Goal: Transaction & Acquisition: Book appointment/travel/reservation

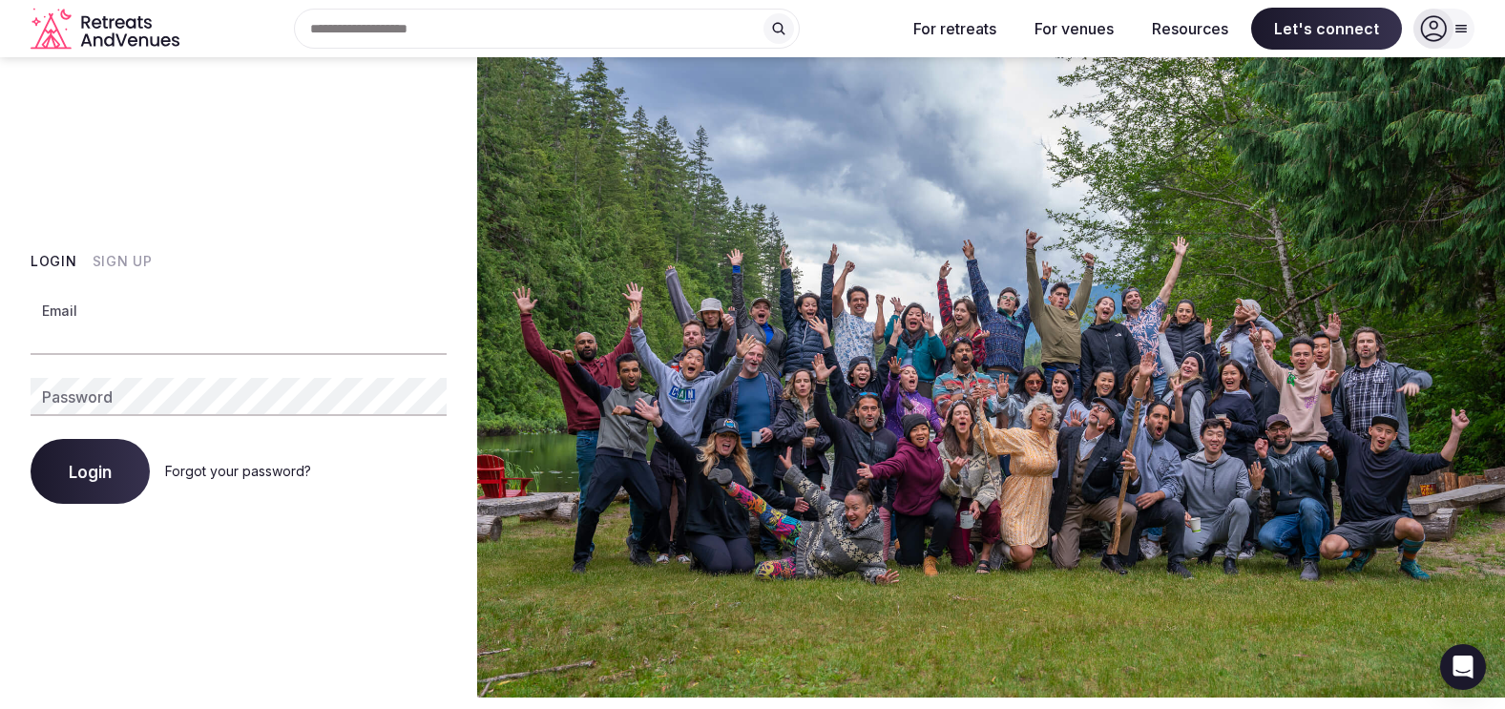
click at [102, 347] on input "Email" at bounding box center [239, 336] width 416 height 38
click at [410, 698] on com-1password-button at bounding box center [752, 698] width 1505 height 0
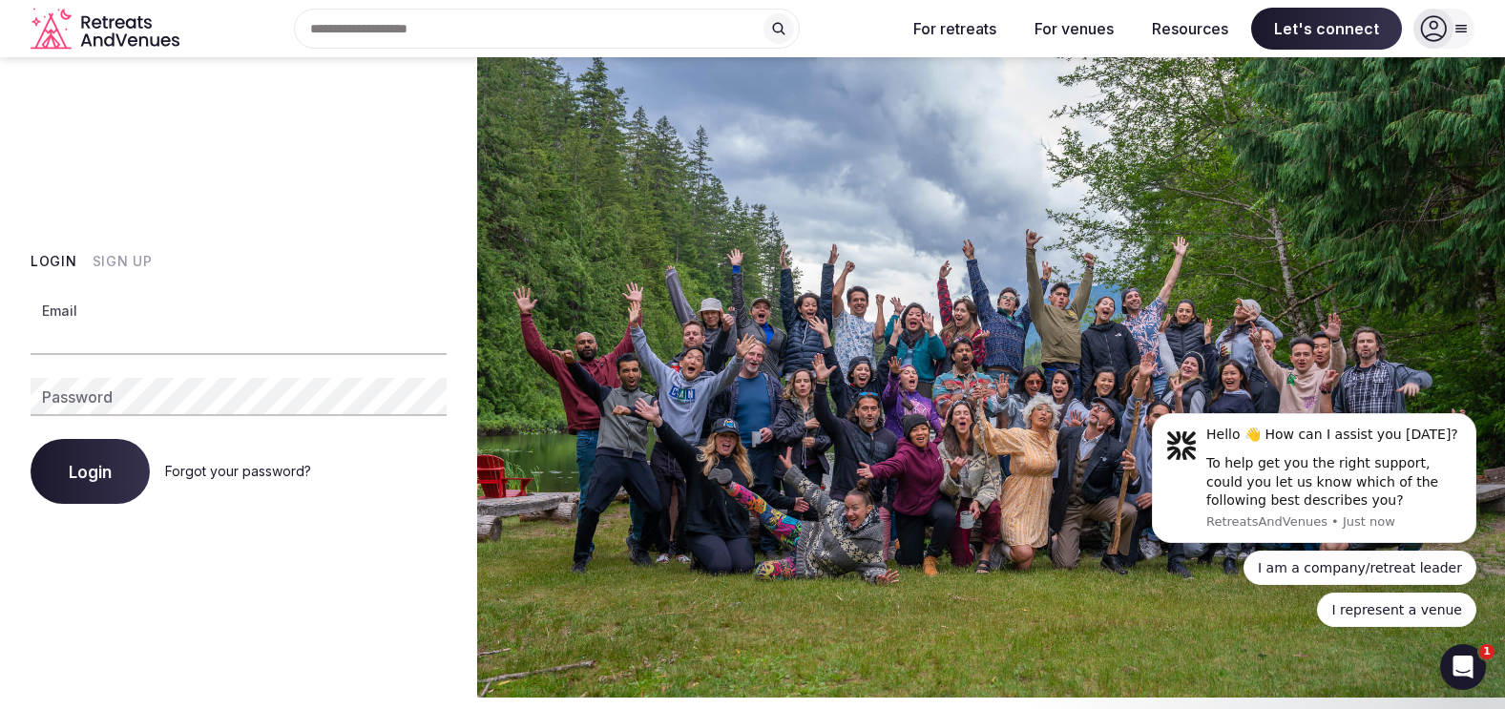
click at [243, 340] on input "Email" at bounding box center [239, 336] width 416 height 38
type input "**********"
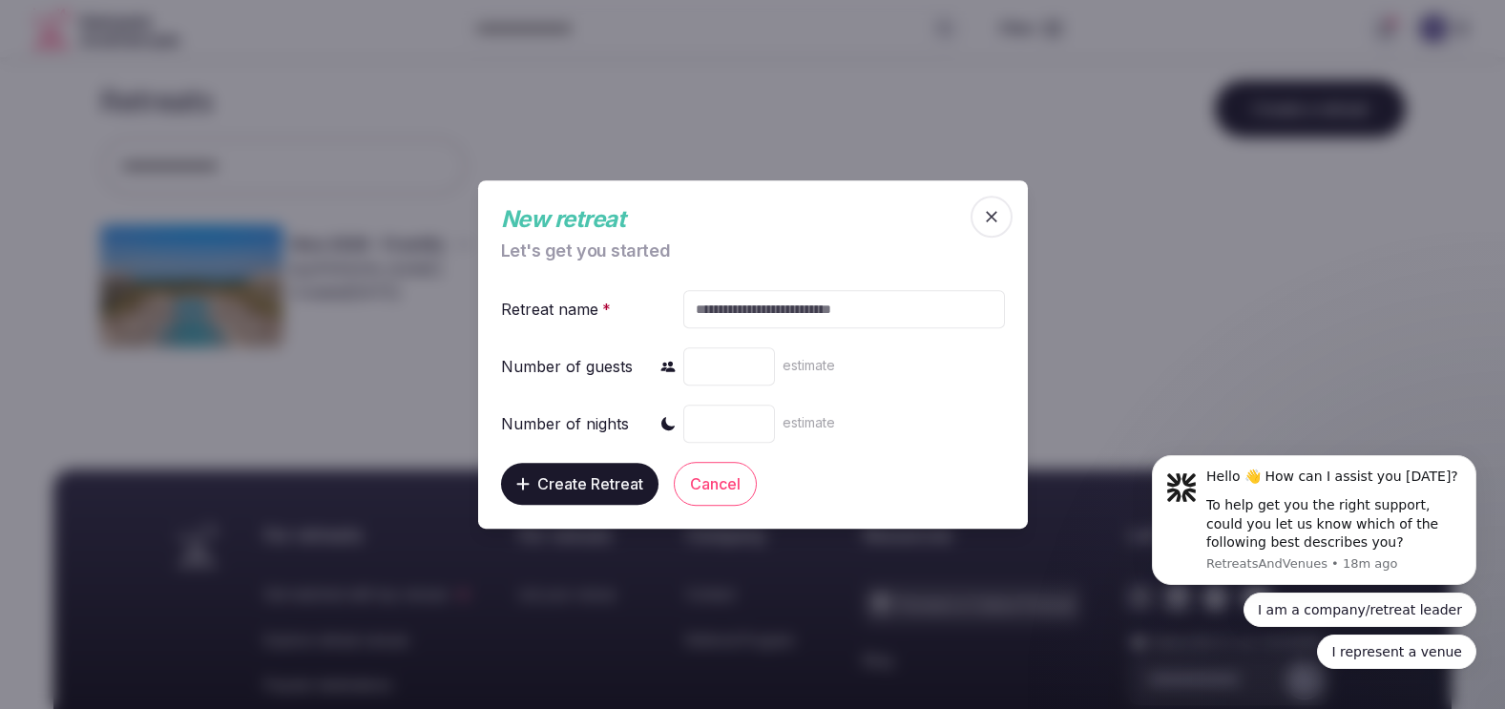
click at [984, 219] on icon "button" at bounding box center [991, 216] width 19 height 19
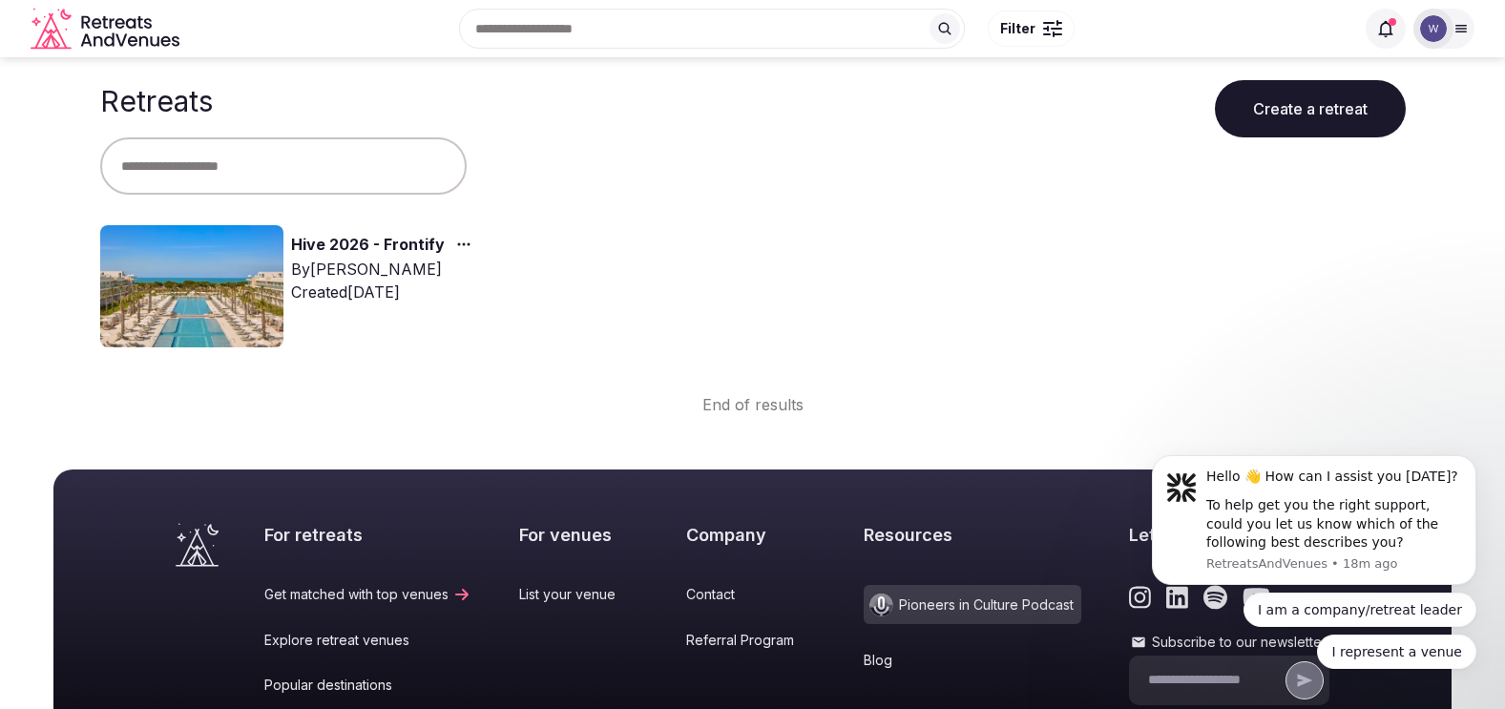
click at [213, 282] on img at bounding box center [191, 286] width 183 height 122
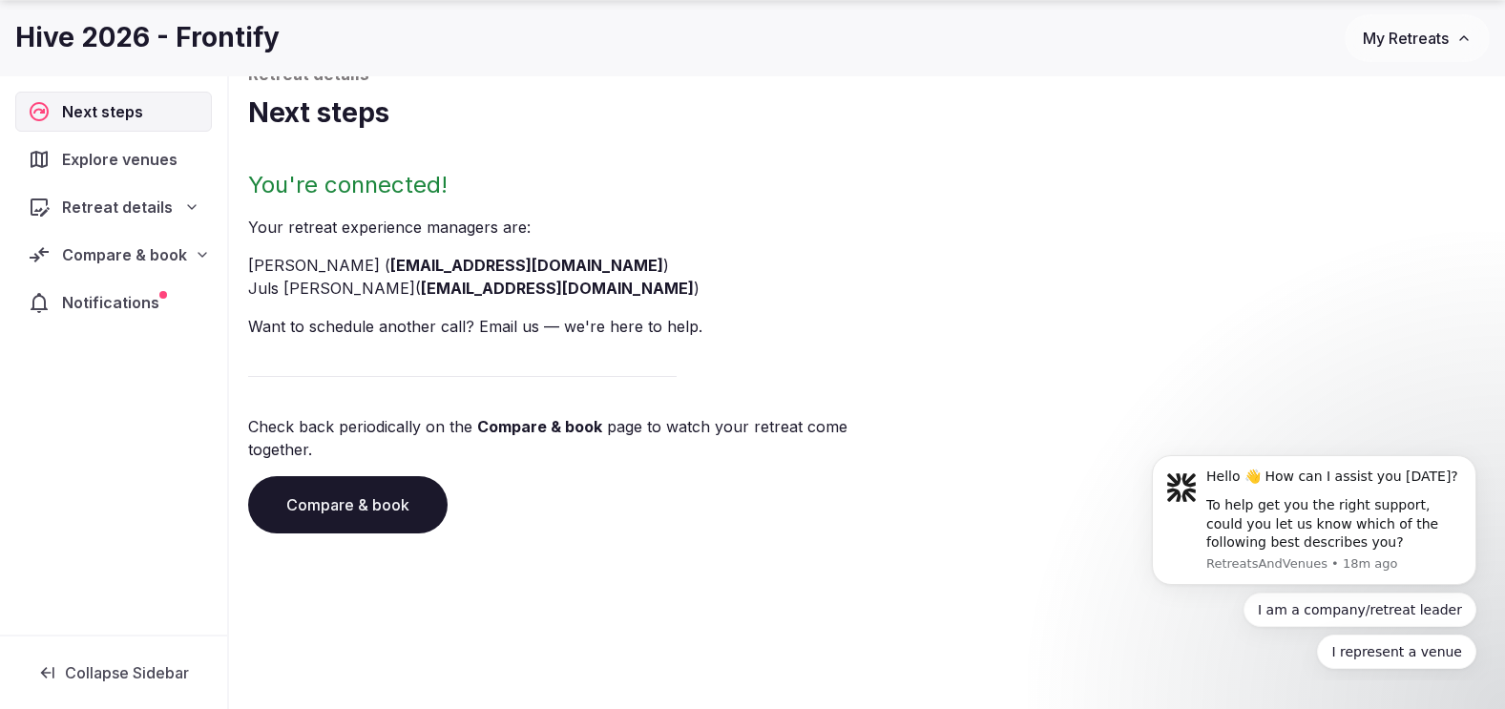
scroll to position [121, 0]
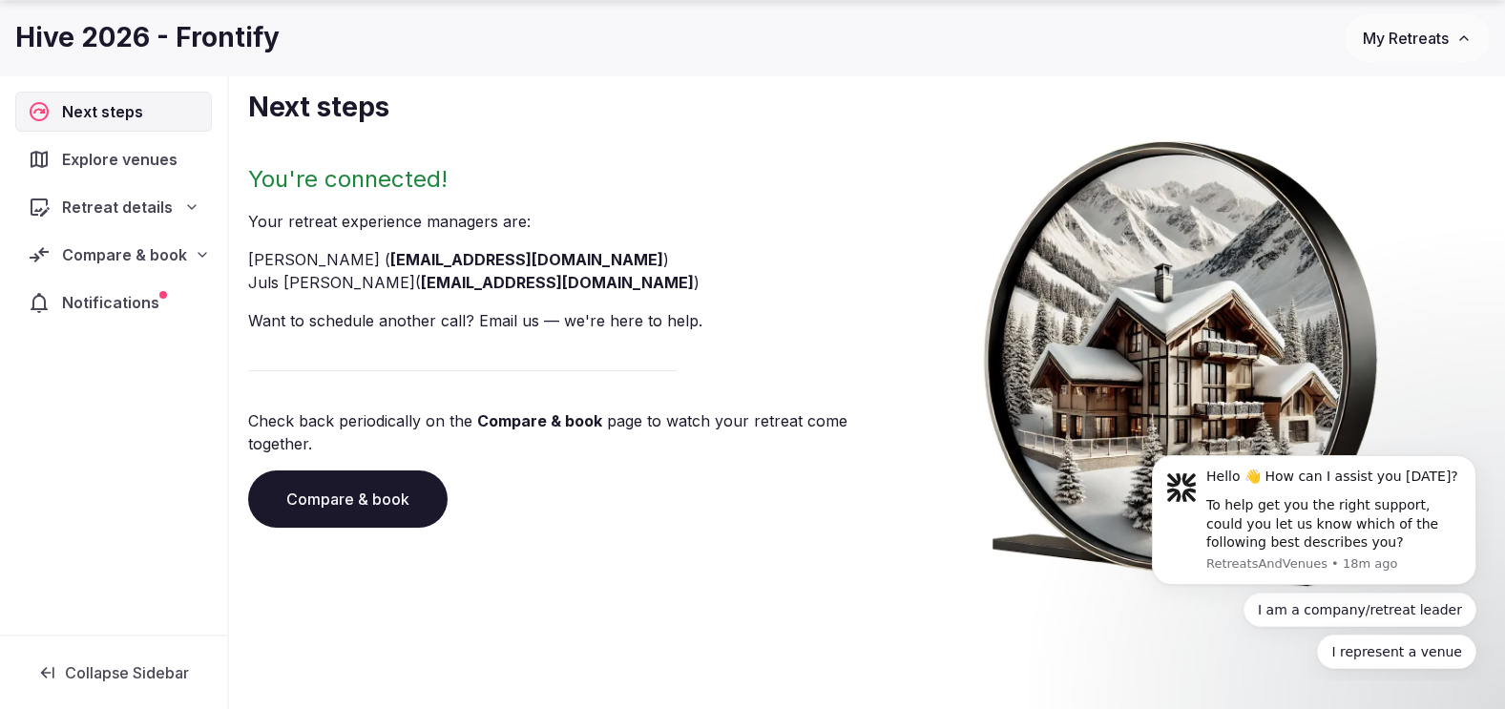
click at [139, 204] on span "Retreat details" at bounding box center [117, 207] width 111 height 23
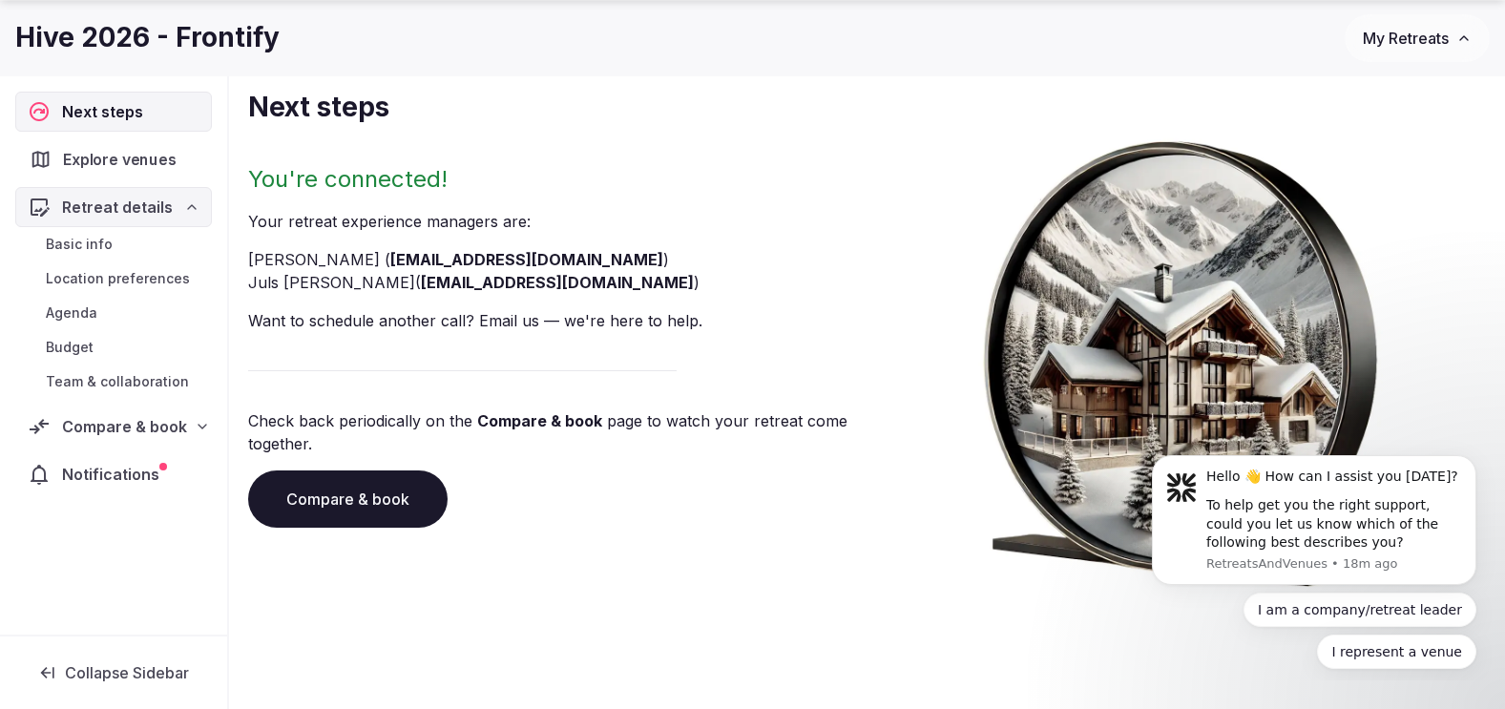
click at [128, 159] on span "Explore venues" at bounding box center [123, 159] width 120 height 23
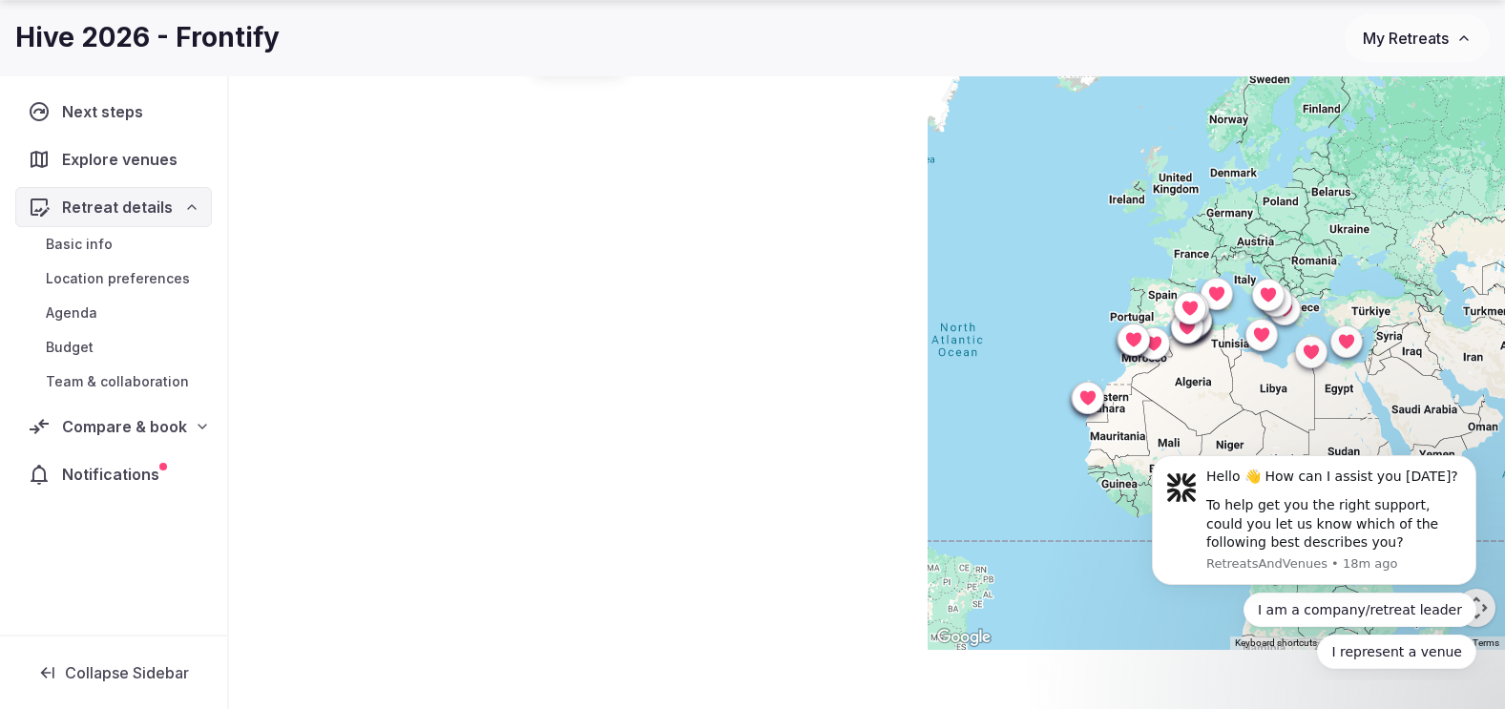
scroll to position [122, 0]
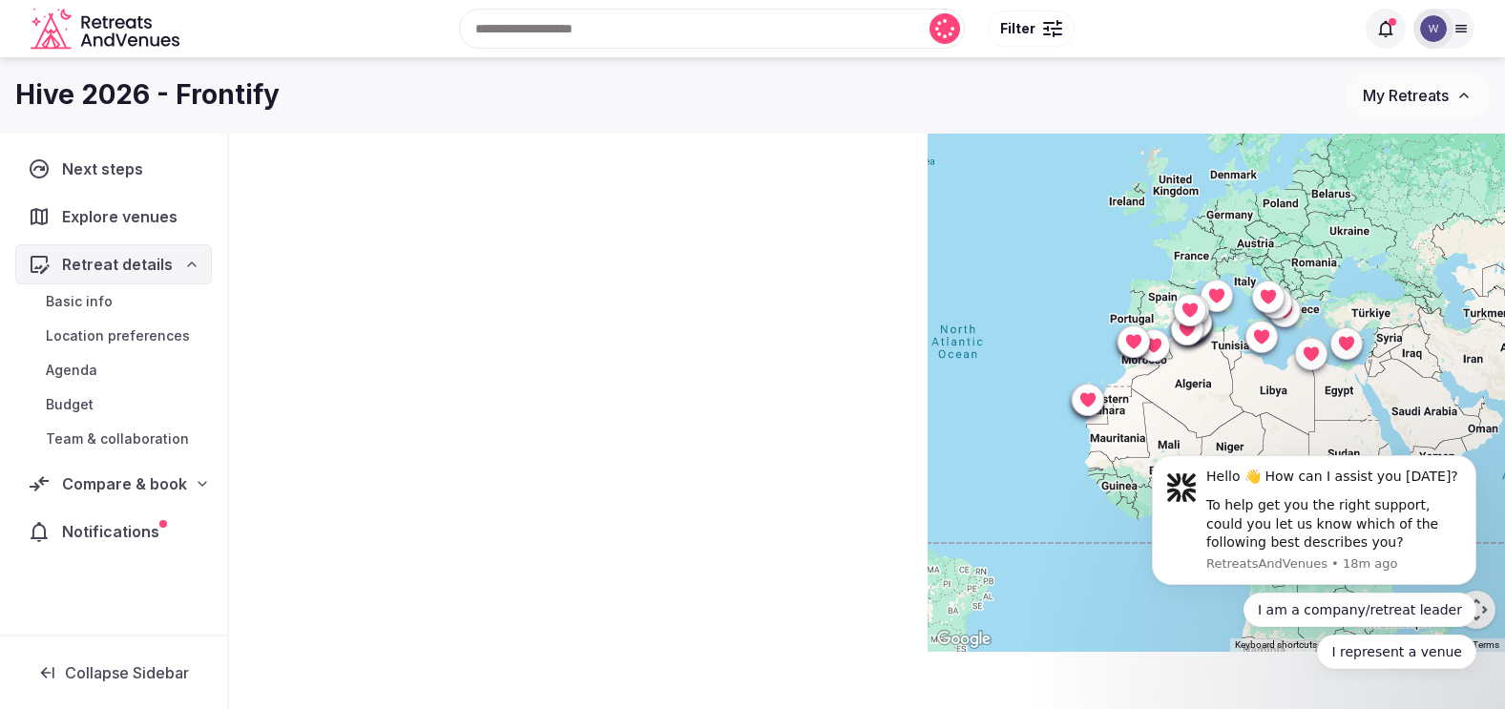
click at [133, 485] on span "Compare & book" at bounding box center [124, 484] width 125 height 23
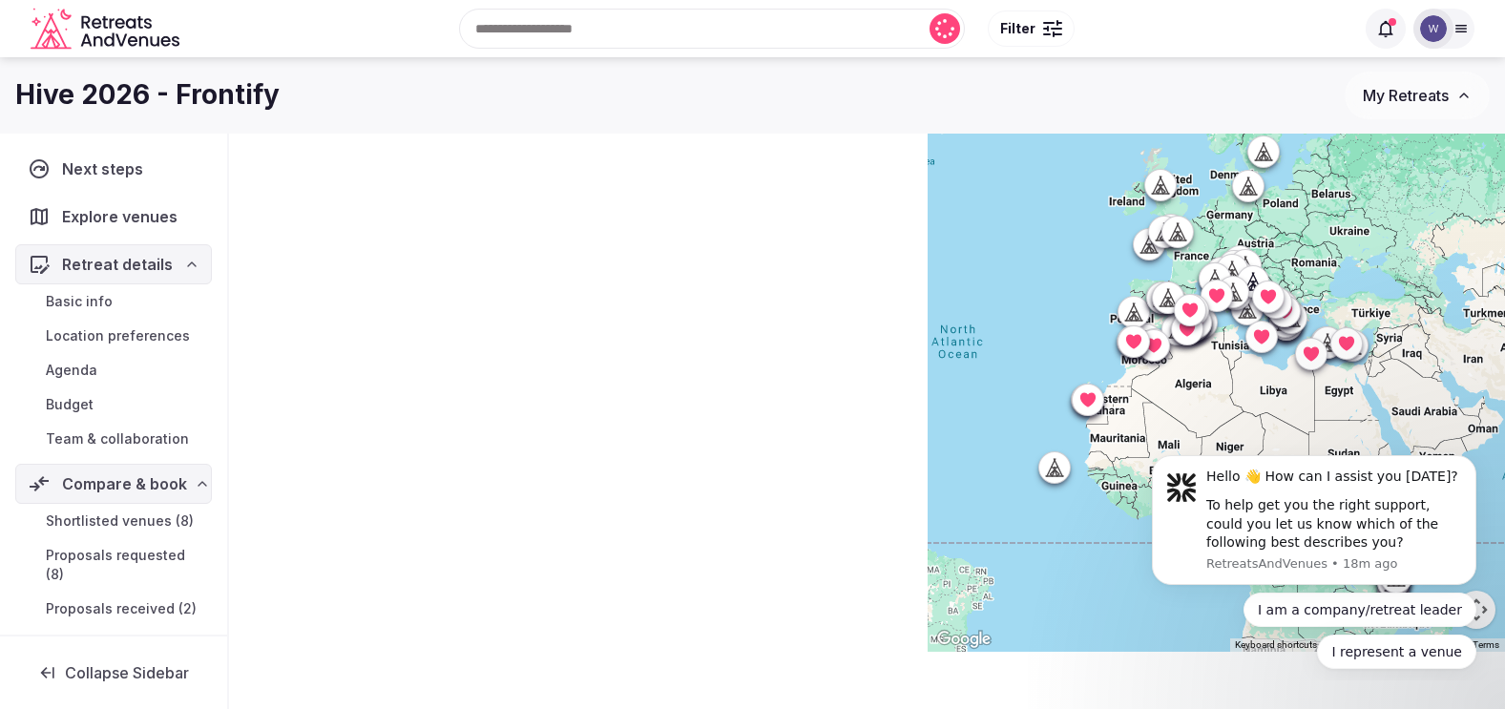
scroll to position [70, 0]
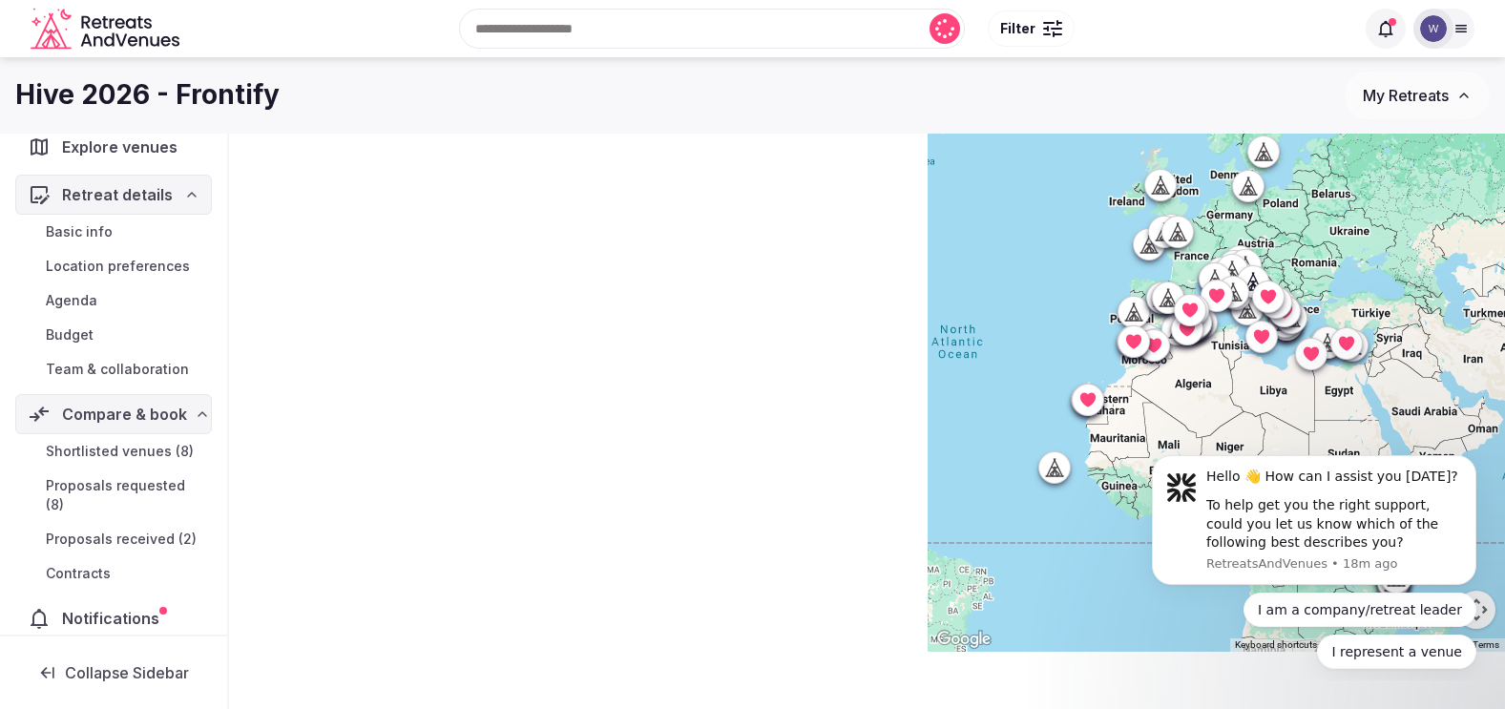
click at [123, 530] on span "Proposals received (2)" at bounding box center [121, 539] width 151 height 19
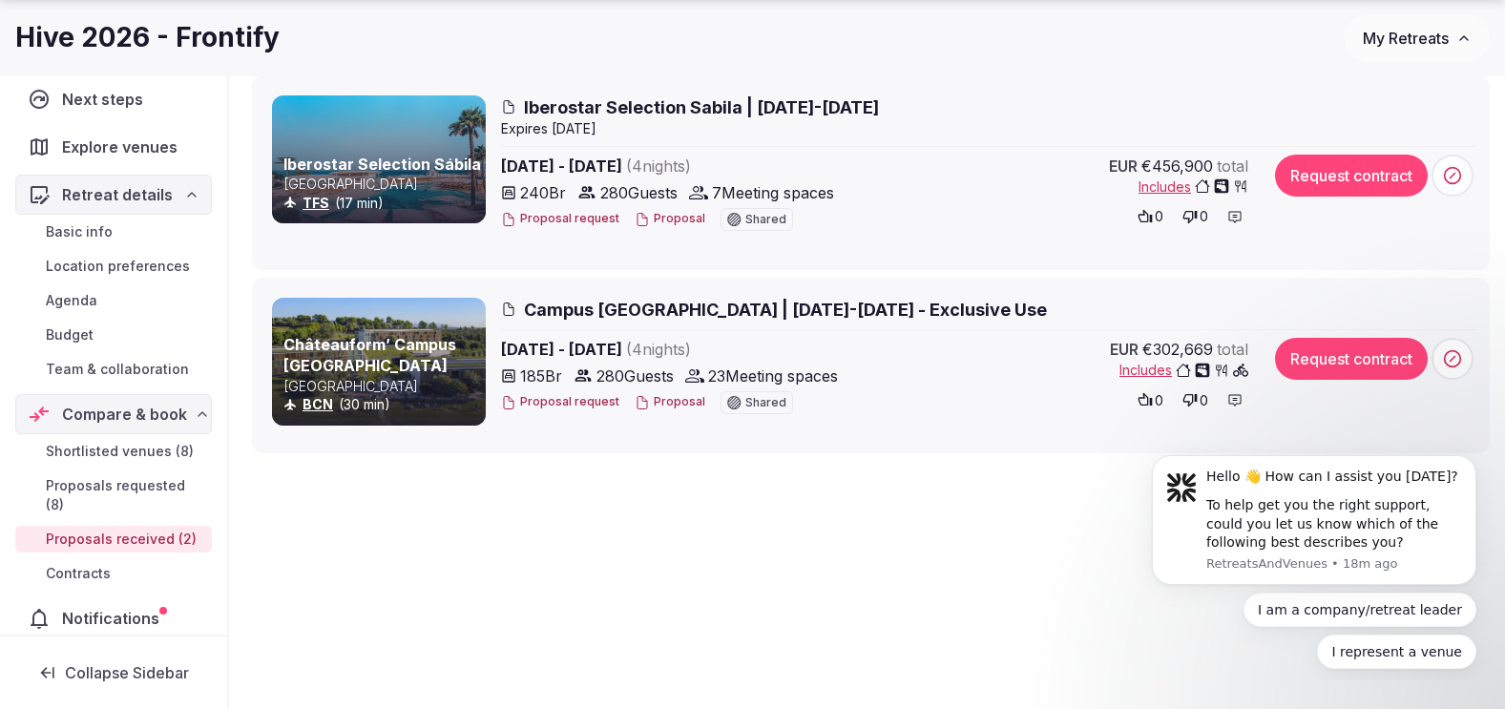
scroll to position [307, 0]
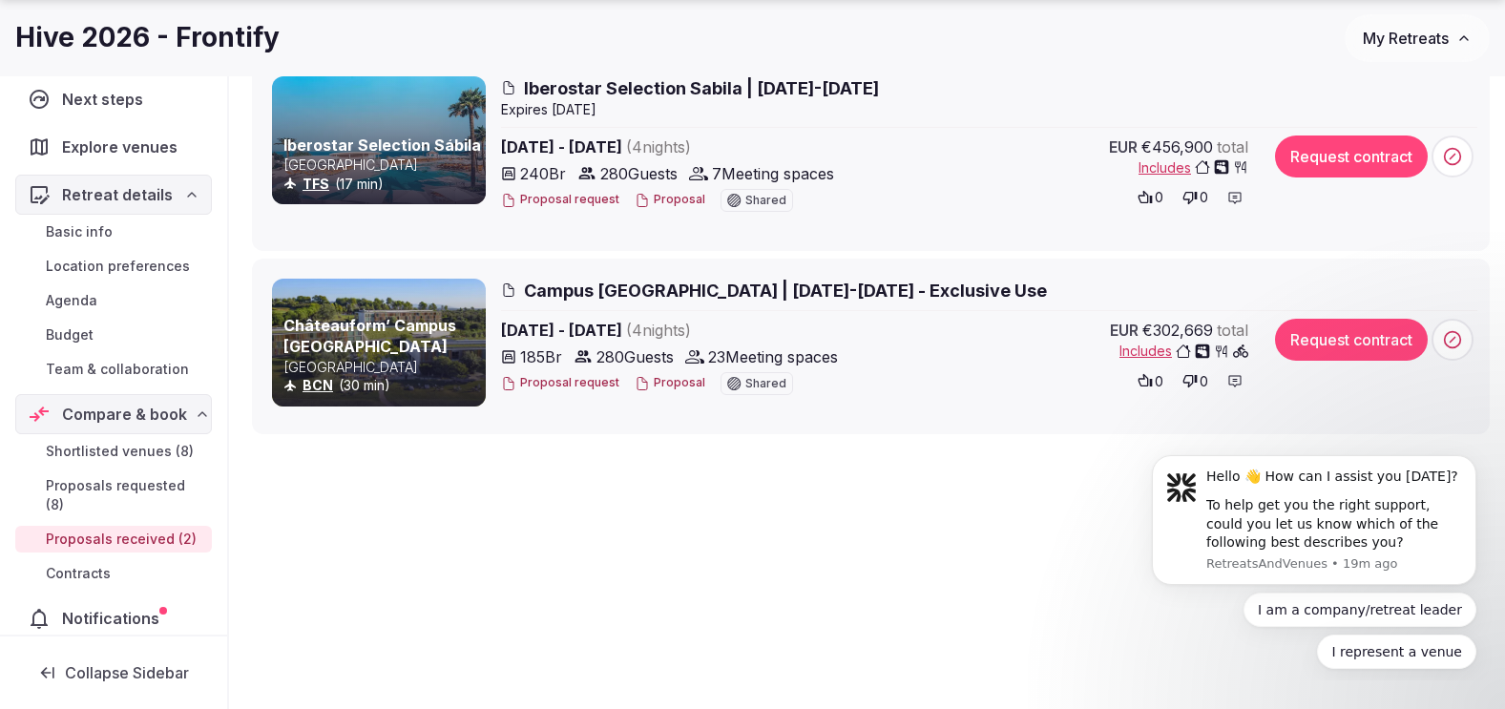
click at [413, 333] on link "Châteauform’ Campus [GEOGRAPHIC_DATA]" at bounding box center [370, 336] width 173 height 40
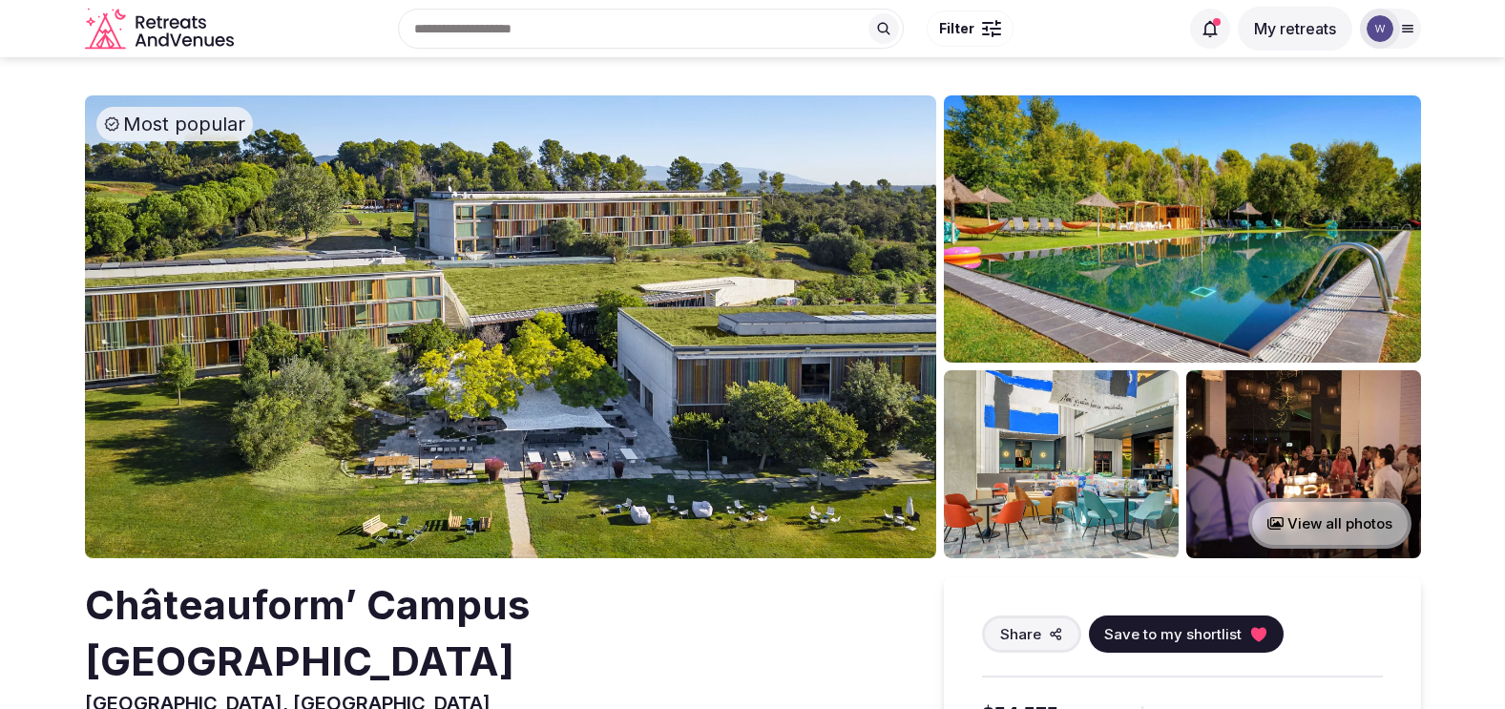
click at [1322, 520] on button "View all photos" at bounding box center [1330, 523] width 163 height 51
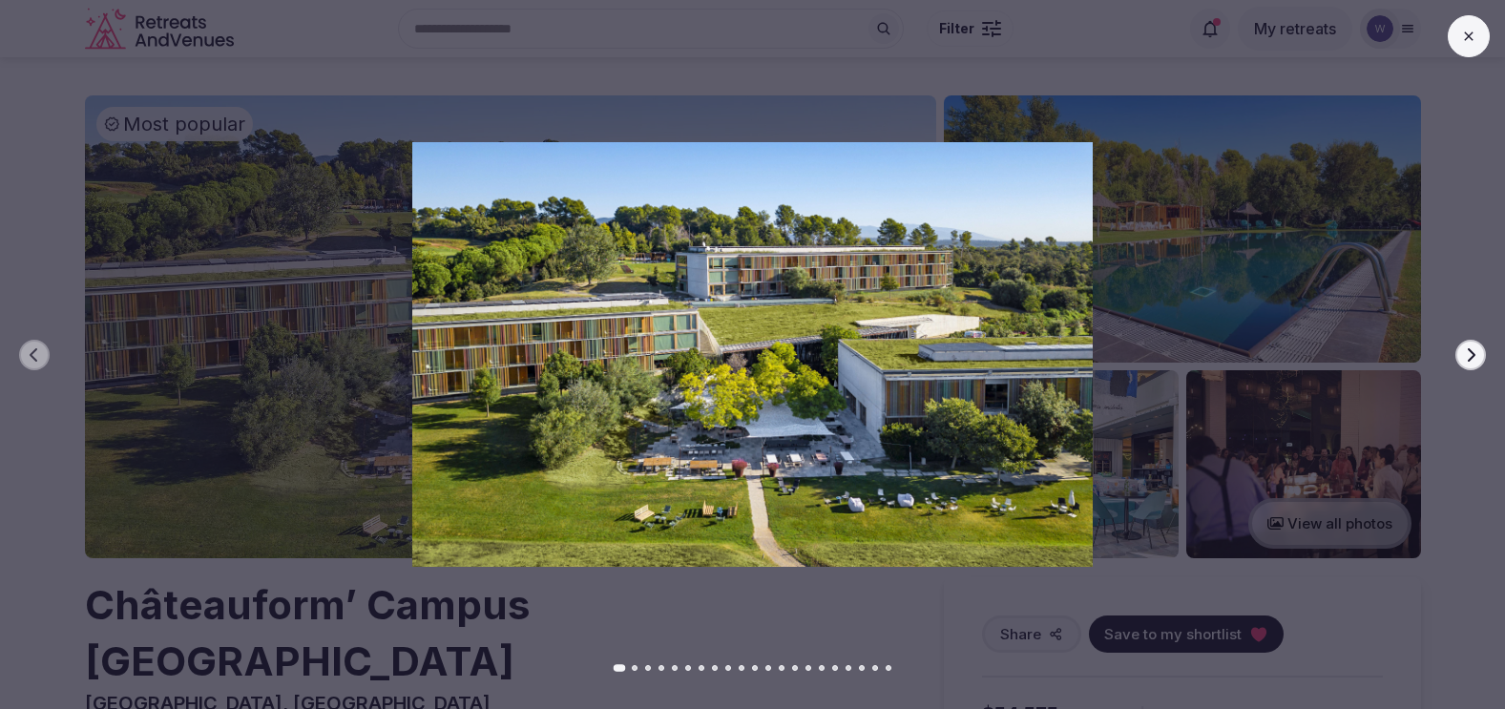
click at [1467, 357] on icon "button" at bounding box center [1470, 354] width 15 height 15
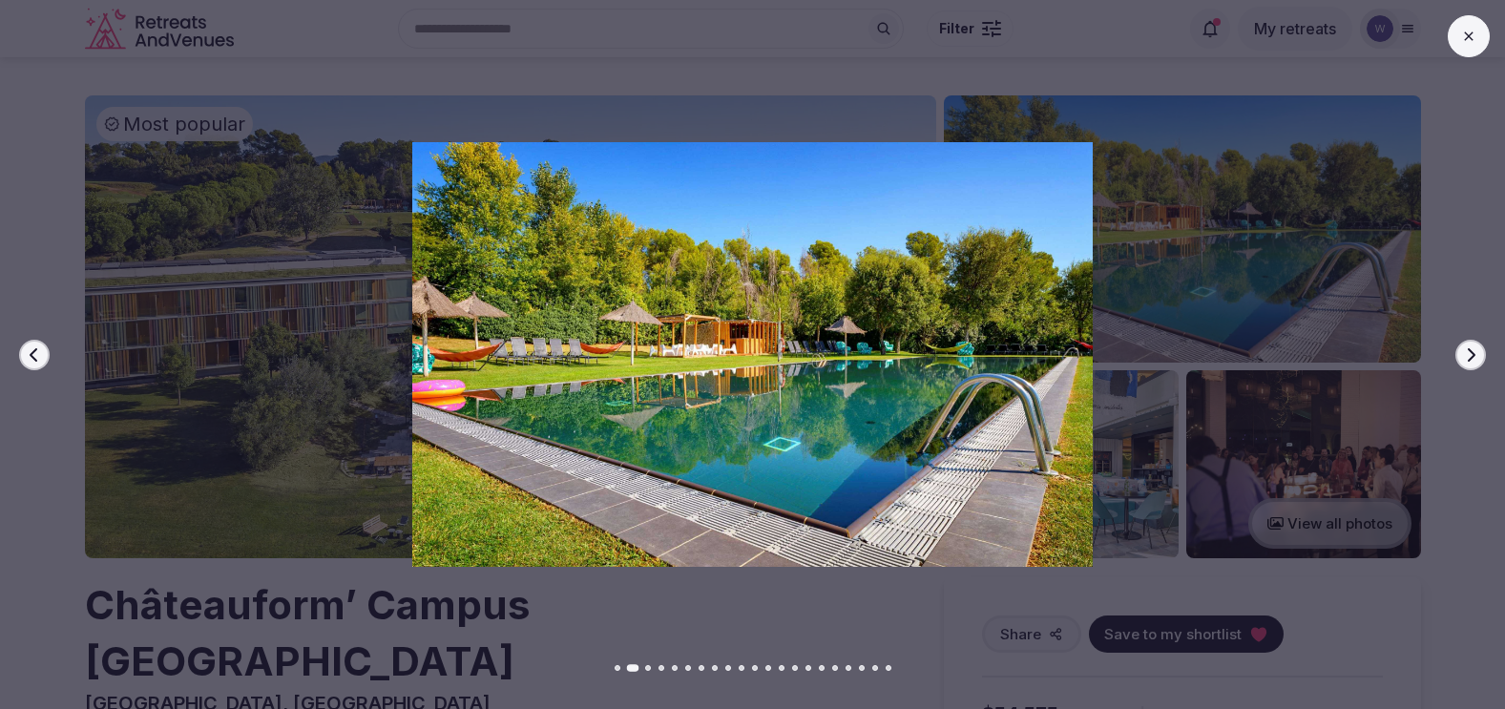
click at [1467, 357] on icon "button" at bounding box center [1470, 354] width 15 height 15
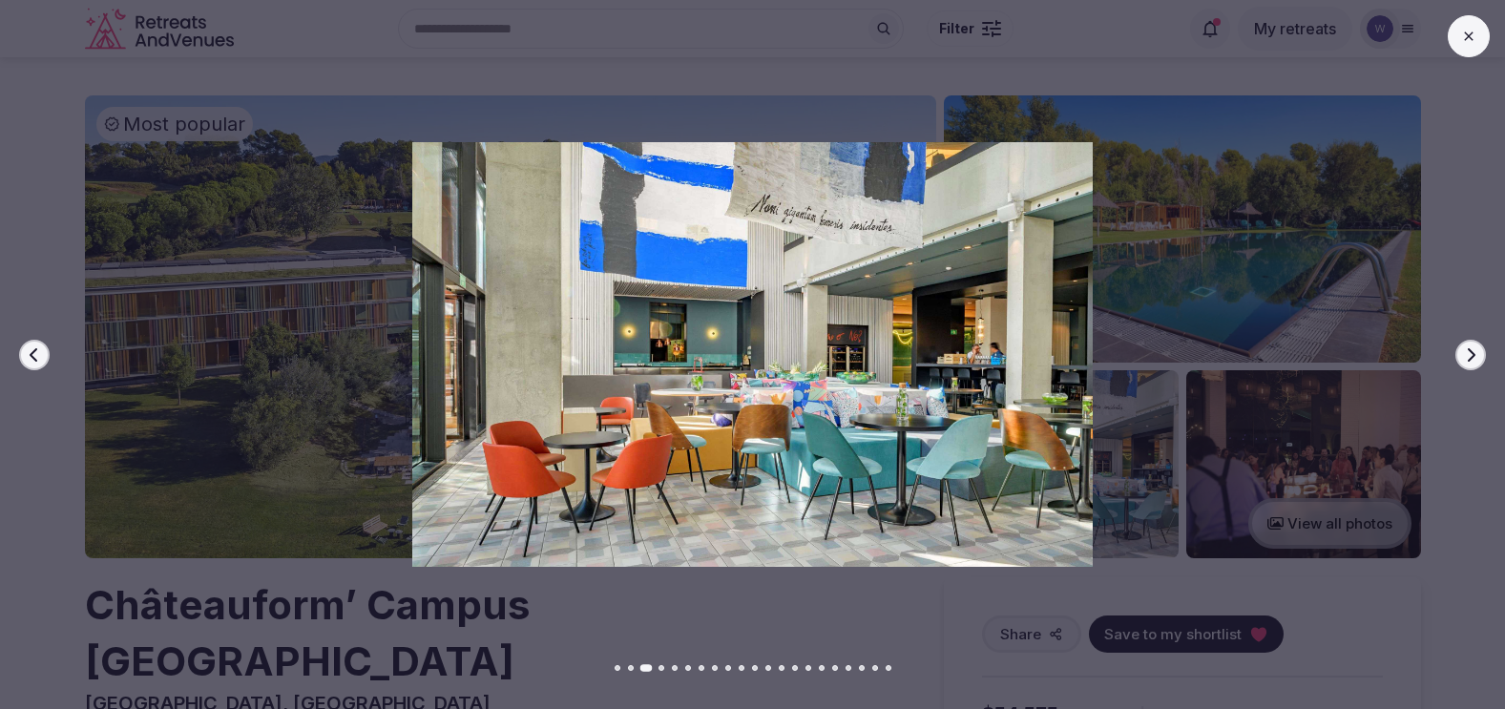
click at [1467, 357] on icon "button" at bounding box center [1470, 354] width 15 height 15
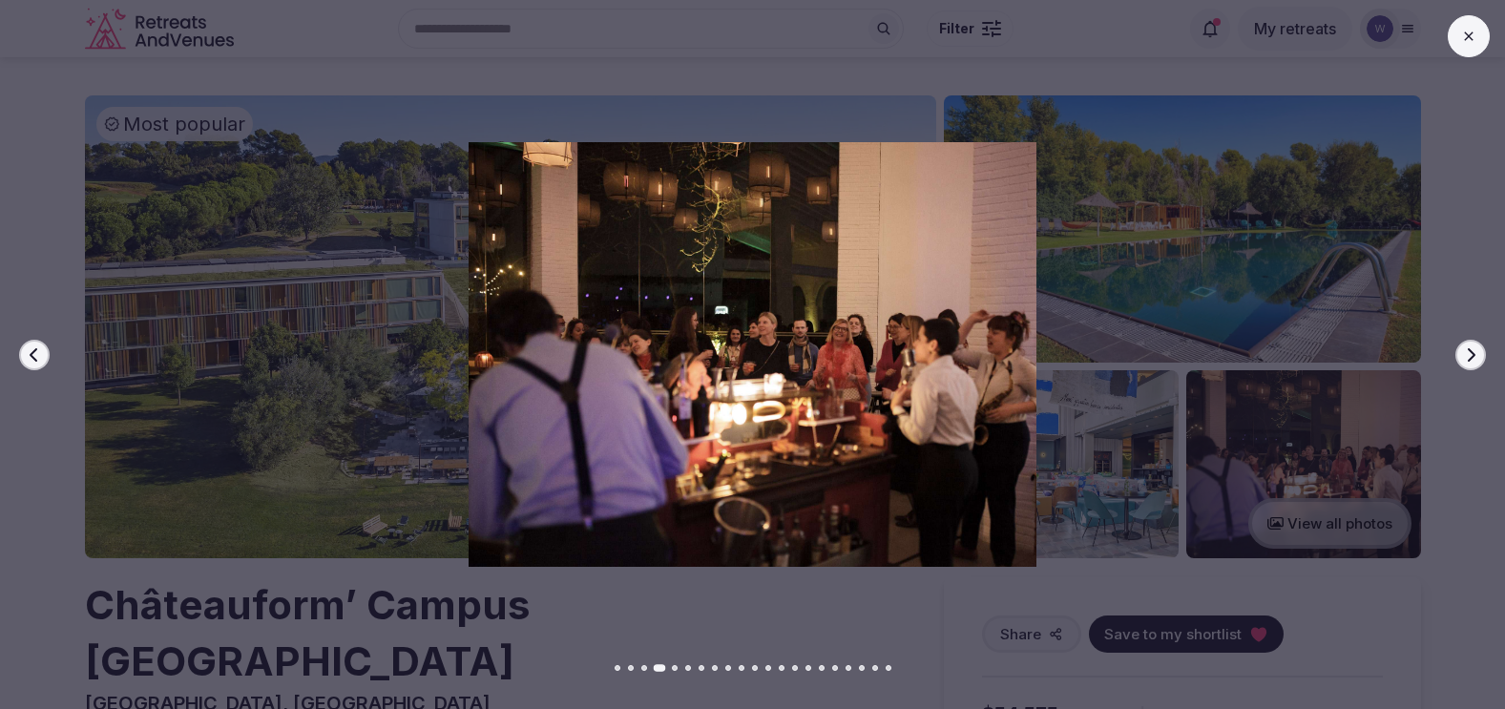
click at [1467, 357] on icon "button" at bounding box center [1470, 354] width 15 height 15
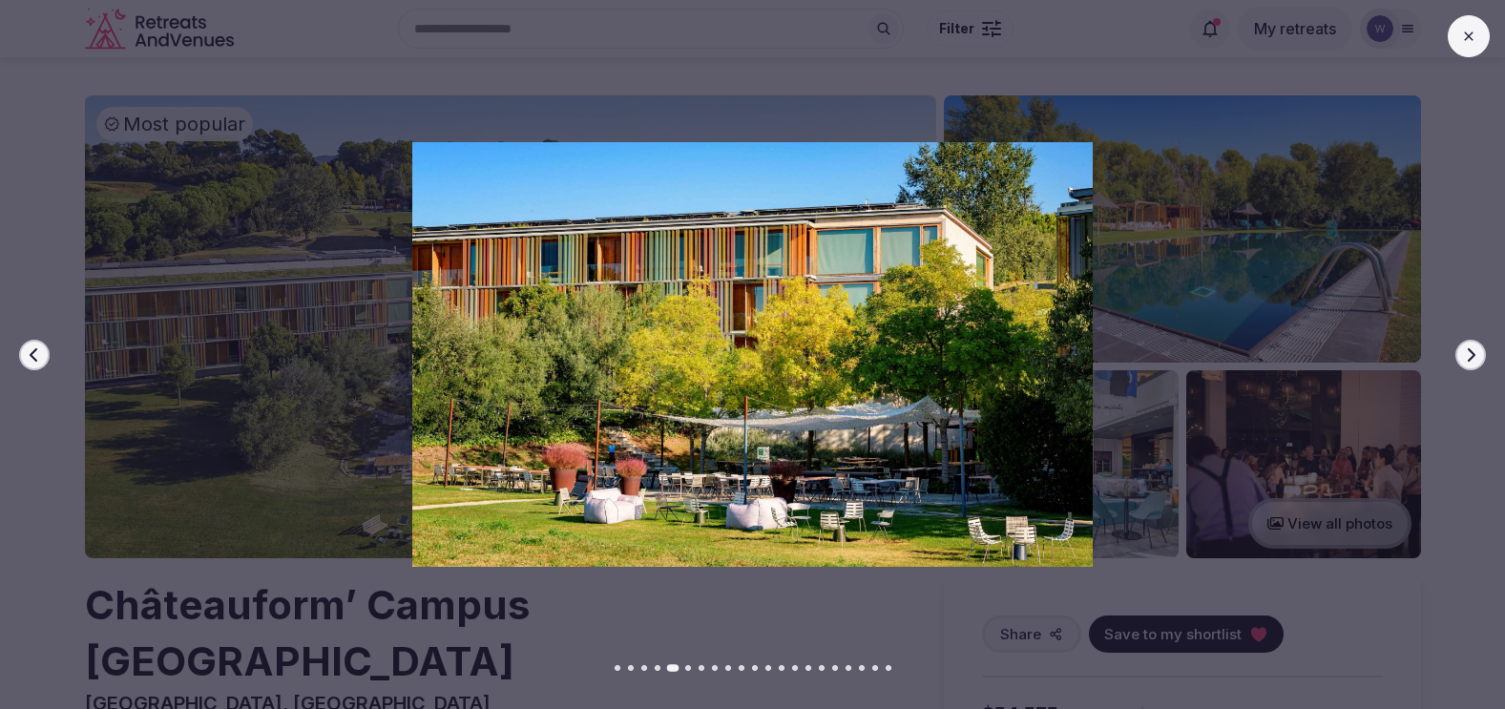
click at [1467, 357] on icon "button" at bounding box center [1470, 354] width 15 height 15
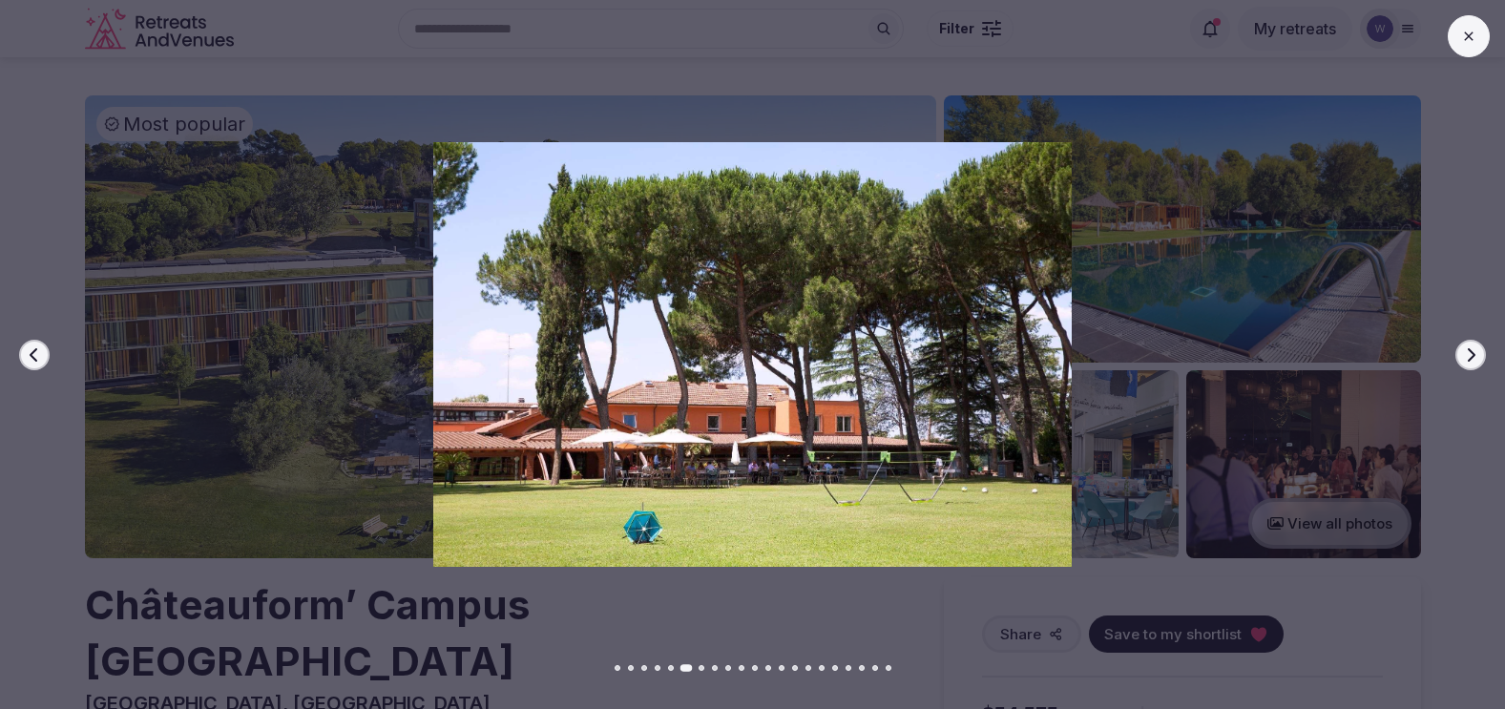
click at [1467, 357] on icon "button" at bounding box center [1470, 354] width 15 height 15
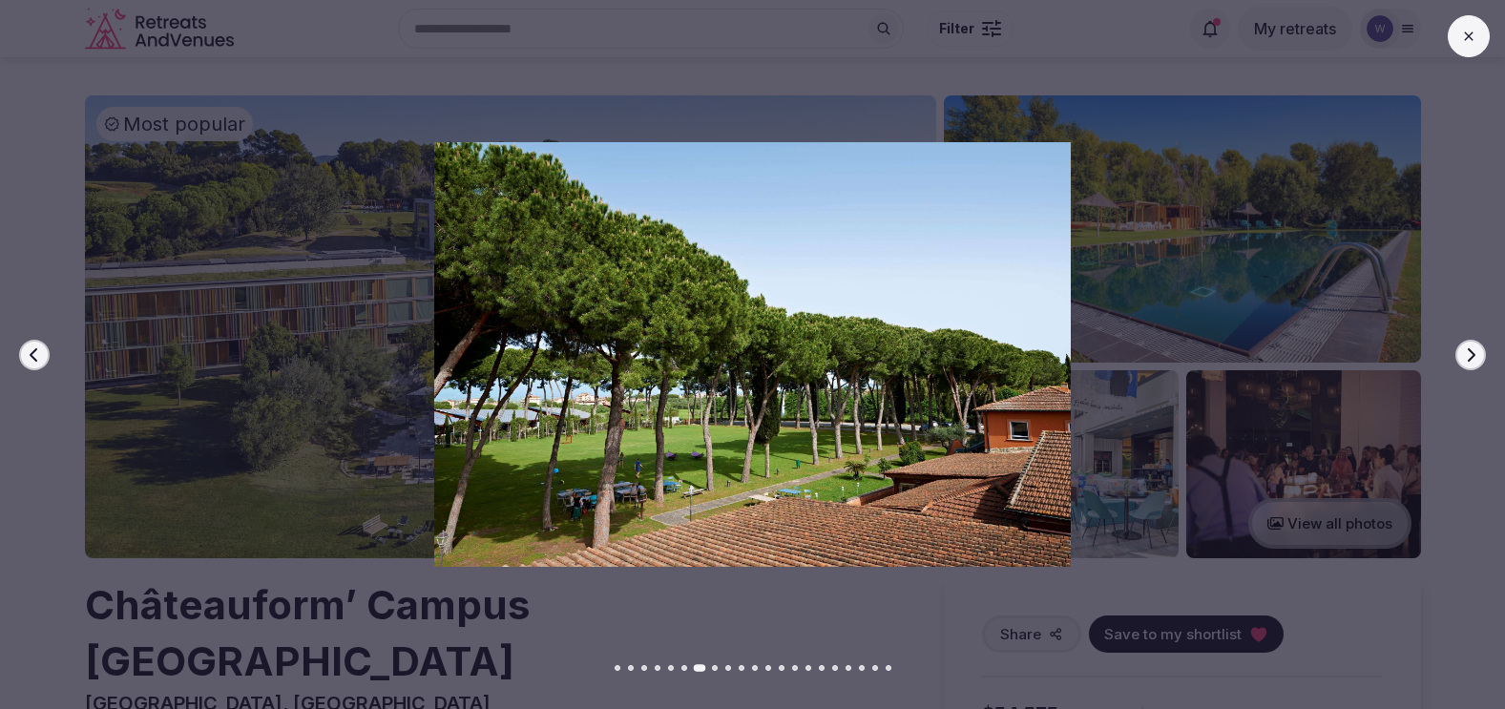
click at [1467, 357] on icon "button" at bounding box center [1470, 354] width 15 height 15
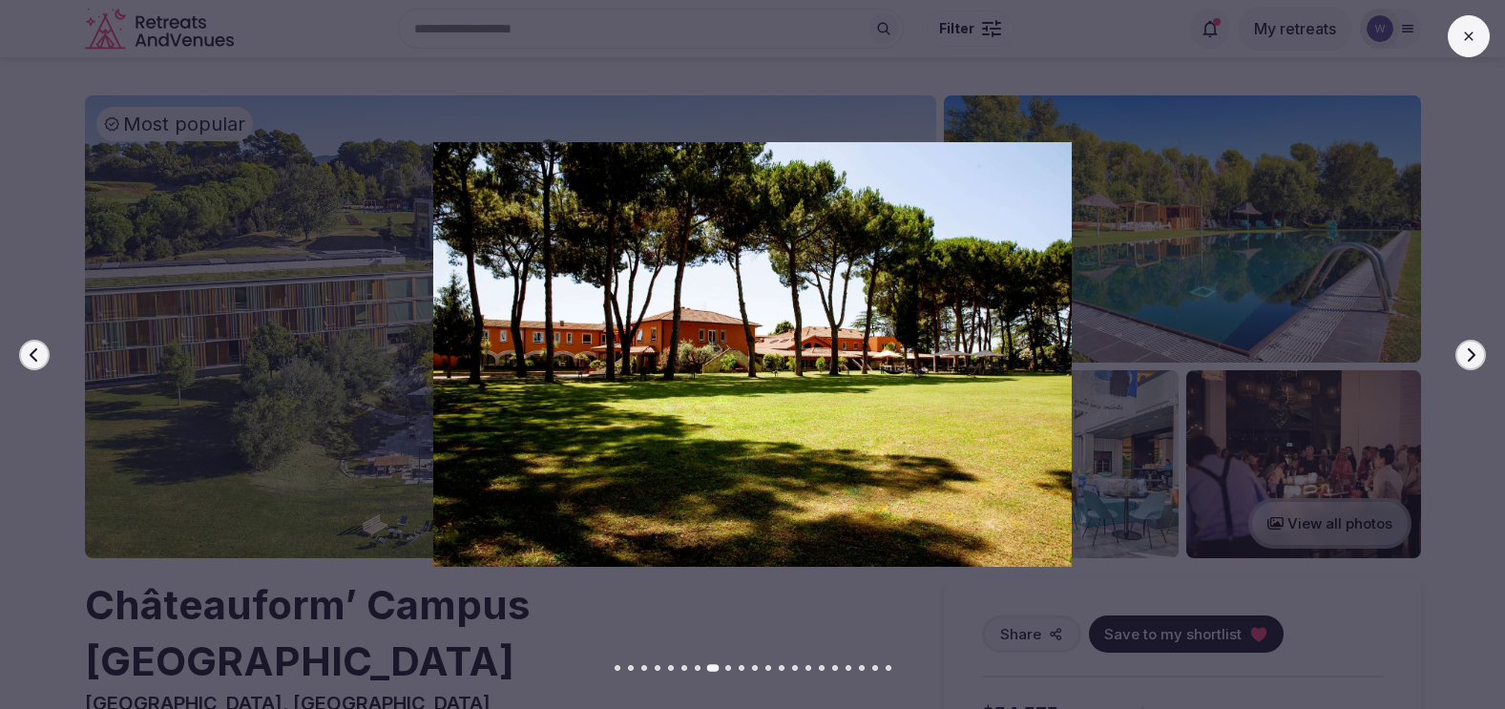
click at [1467, 357] on icon "button" at bounding box center [1470, 354] width 15 height 15
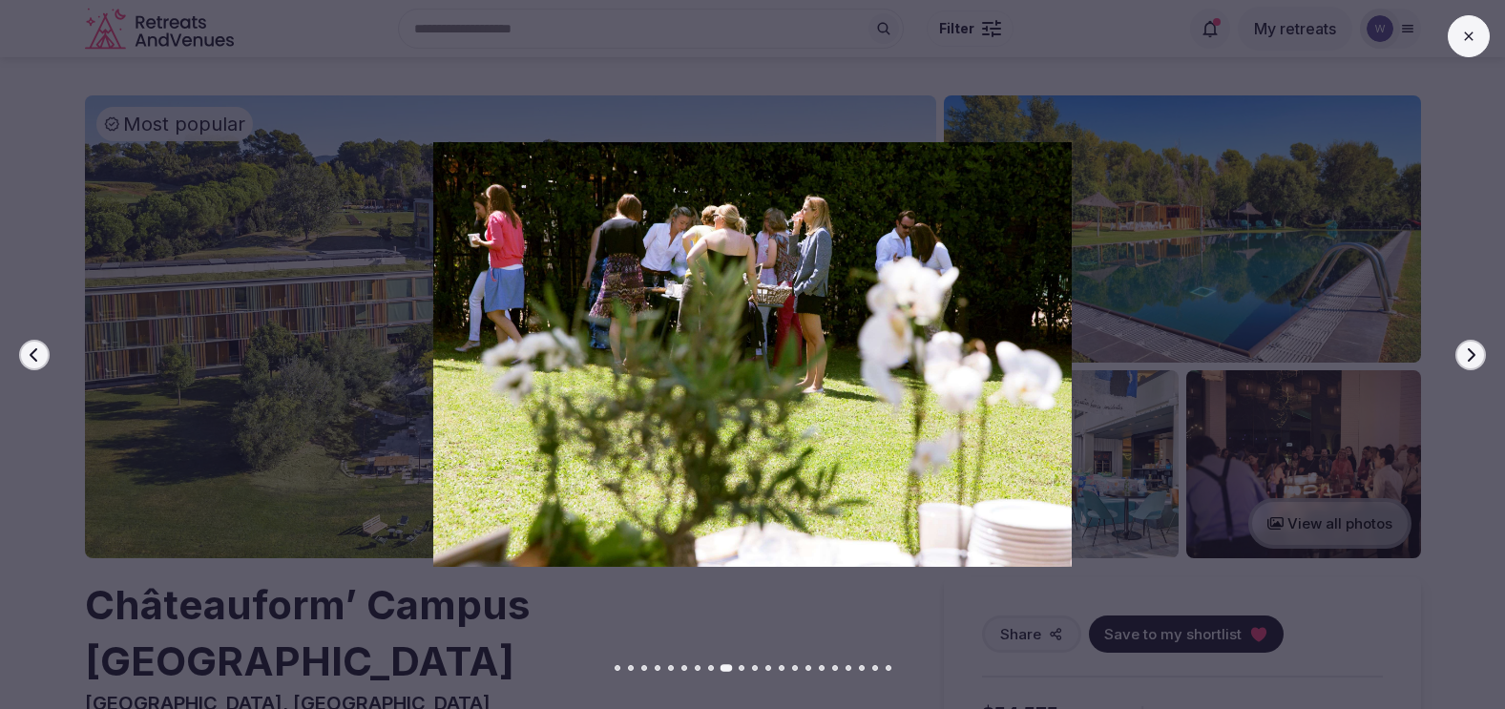
click at [1467, 357] on icon "button" at bounding box center [1470, 354] width 15 height 15
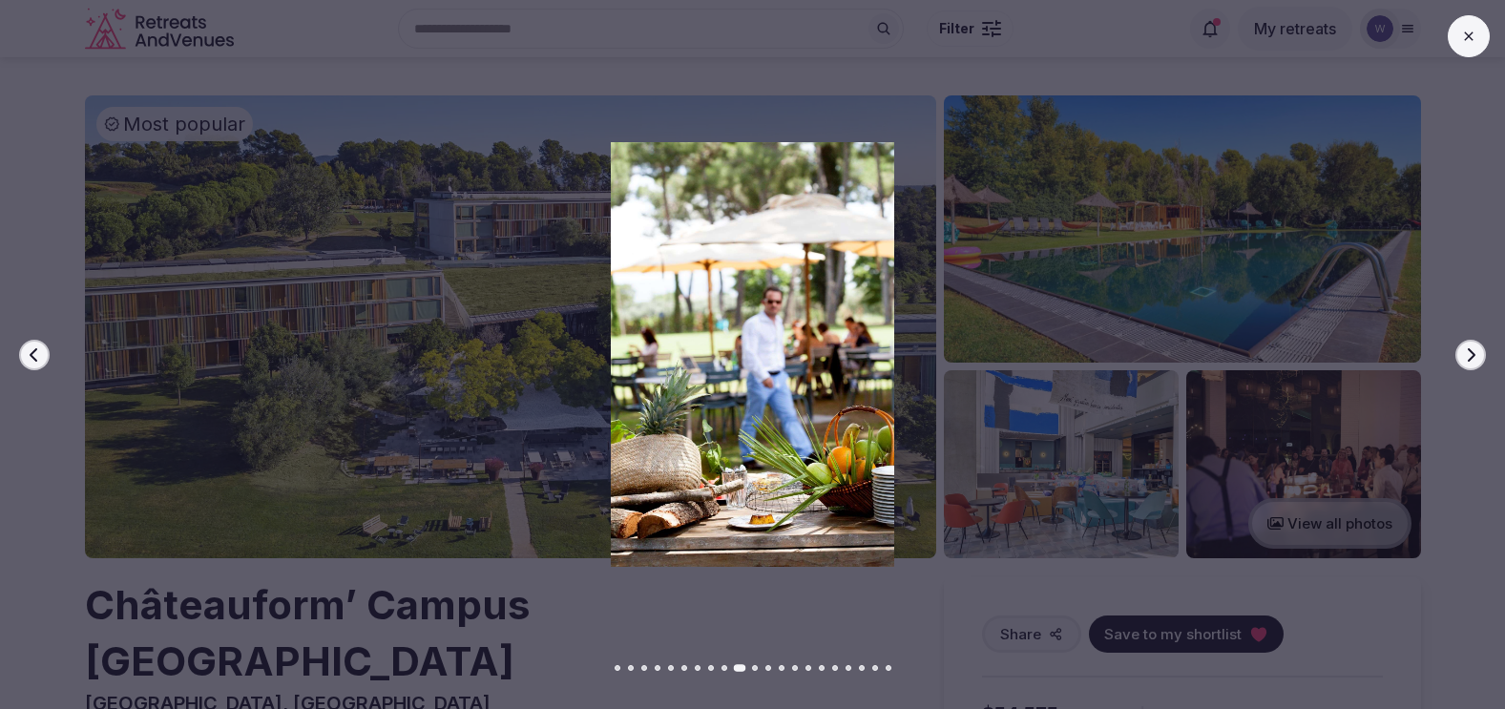
click at [1467, 357] on icon "button" at bounding box center [1470, 354] width 15 height 15
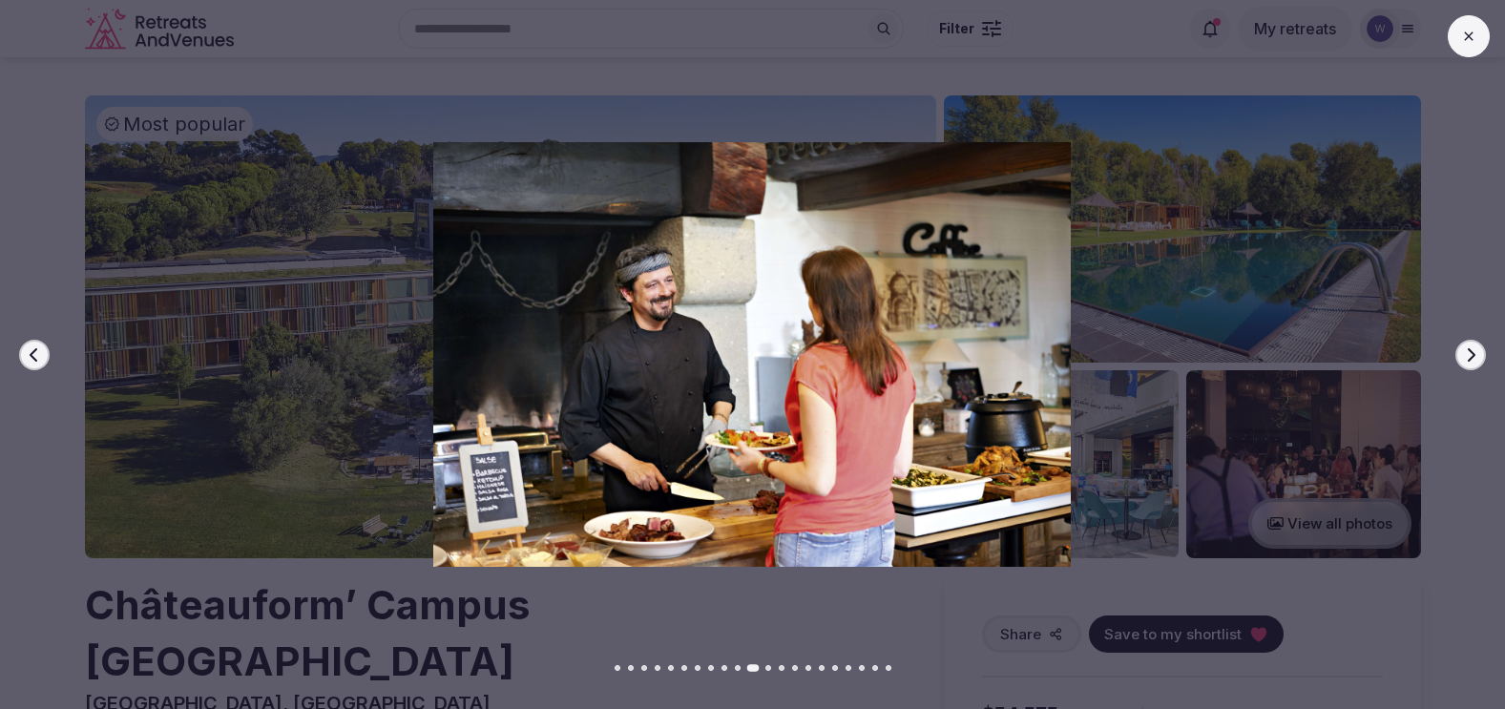
click at [1466, 26] on button at bounding box center [1469, 36] width 42 height 42
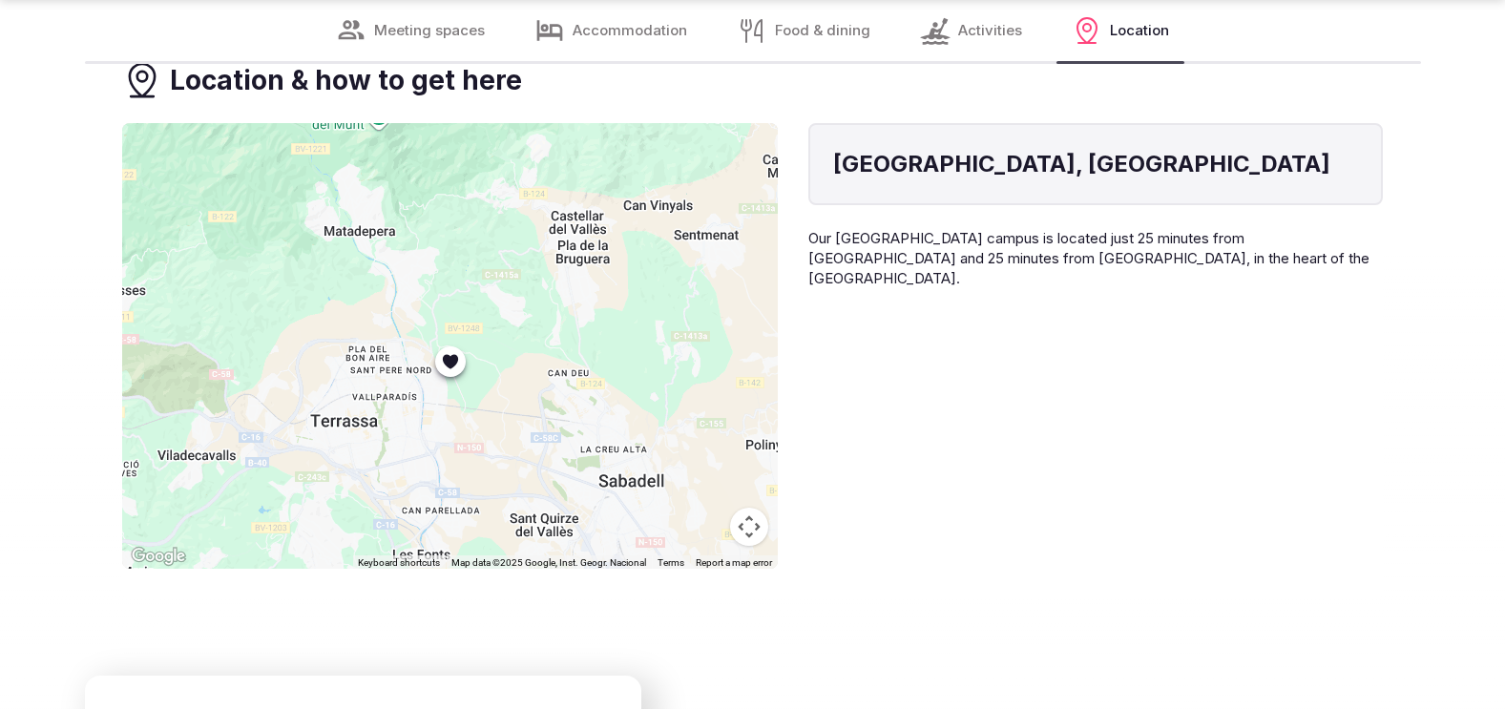
scroll to position [8319, 0]
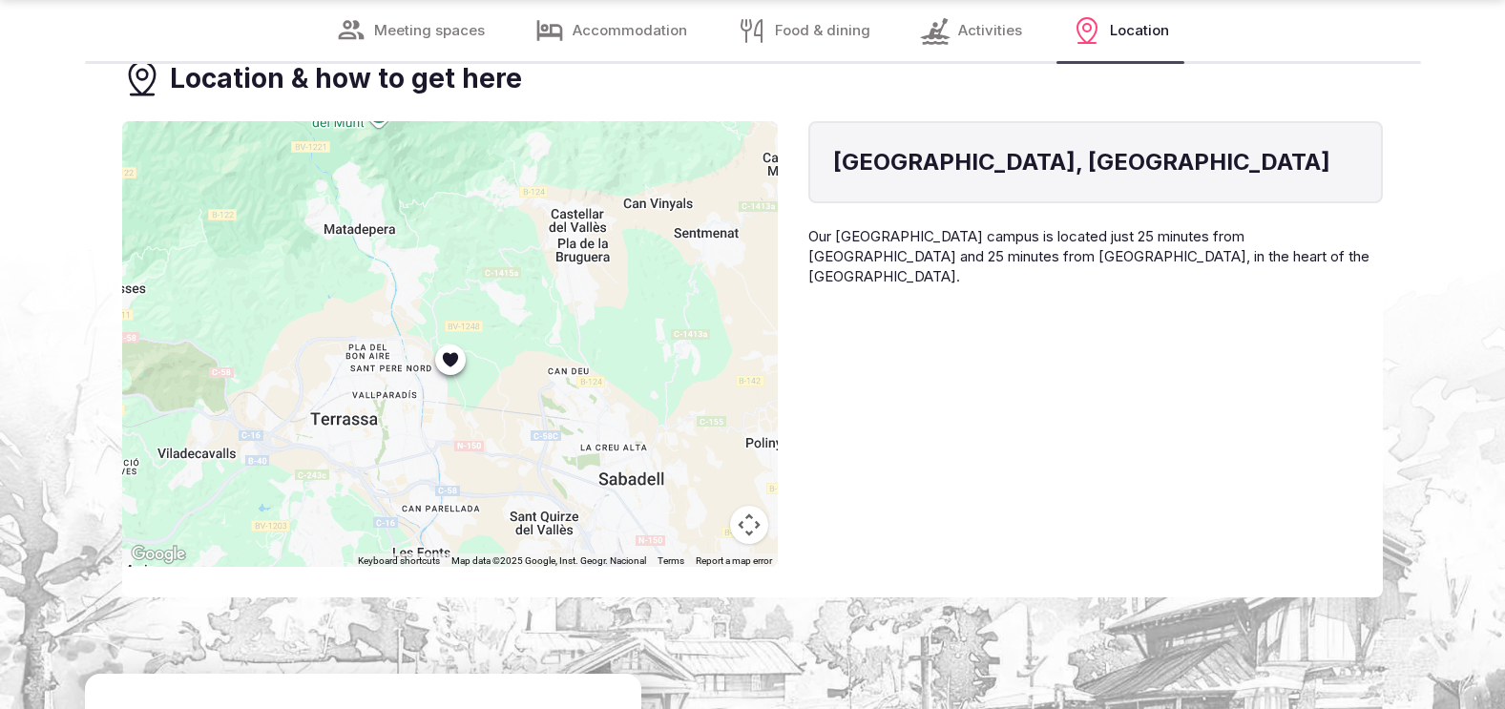
click at [755, 506] on button "Map camera controls" at bounding box center [749, 525] width 38 height 38
click at [704, 506] on button "Zoom out" at bounding box center [702, 525] width 38 height 38
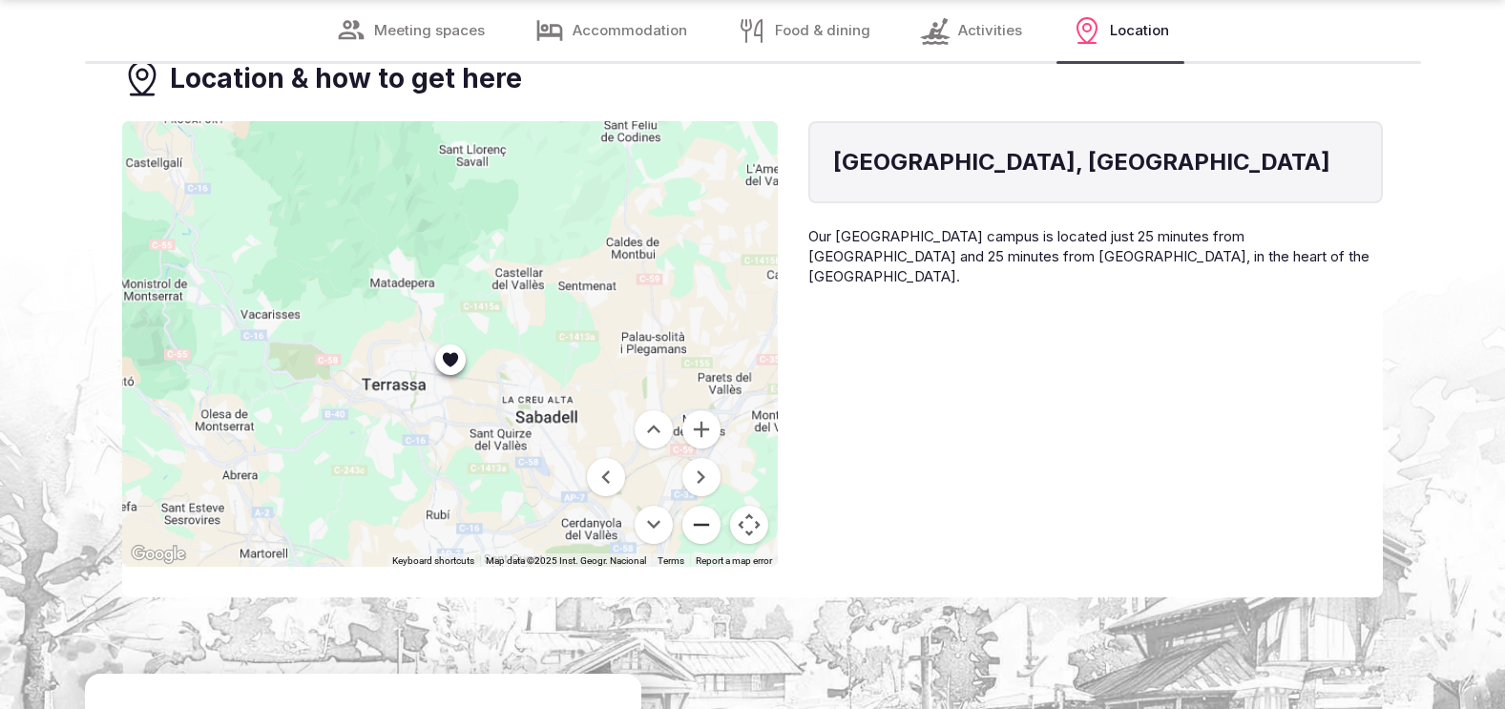
click at [704, 506] on button "Zoom out" at bounding box center [702, 525] width 38 height 38
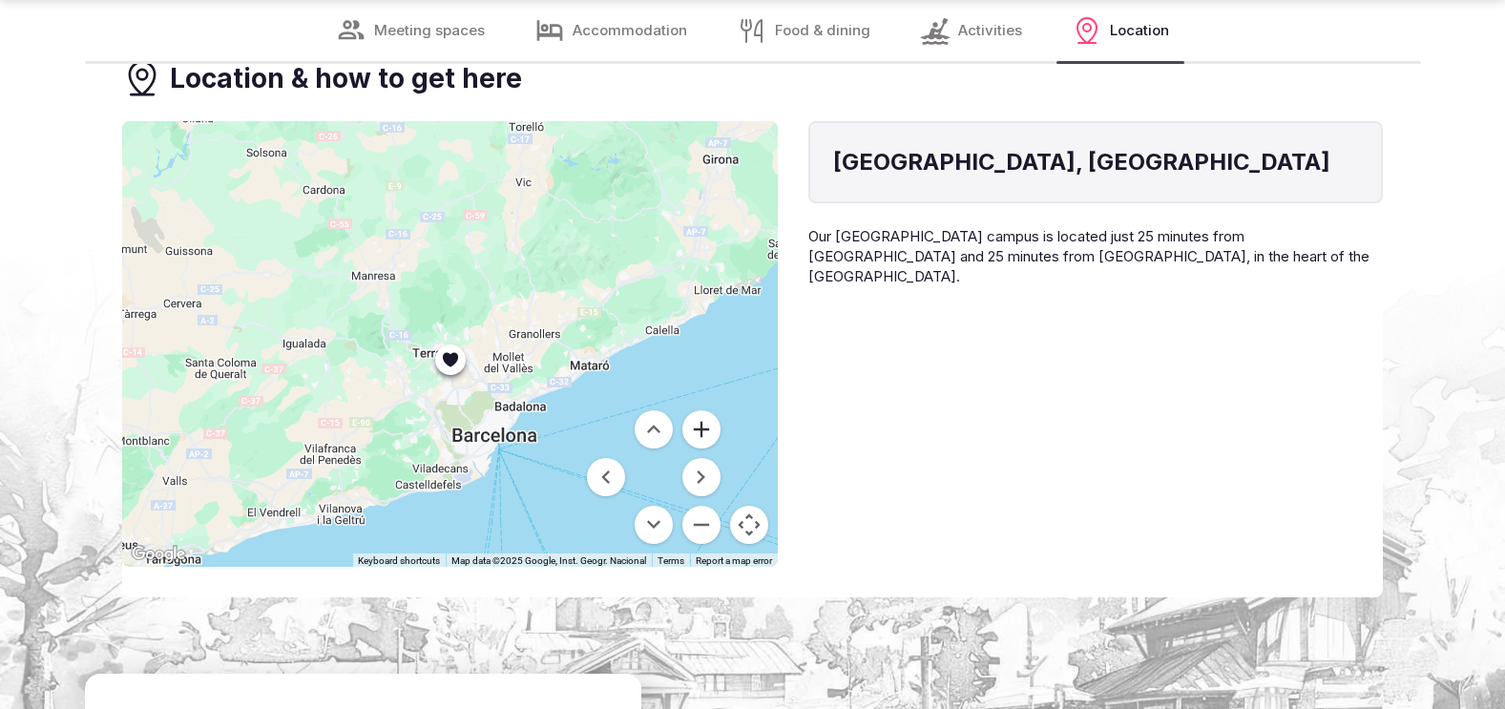
click at [709, 410] on button "Zoom in" at bounding box center [702, 429] width 38 height 38
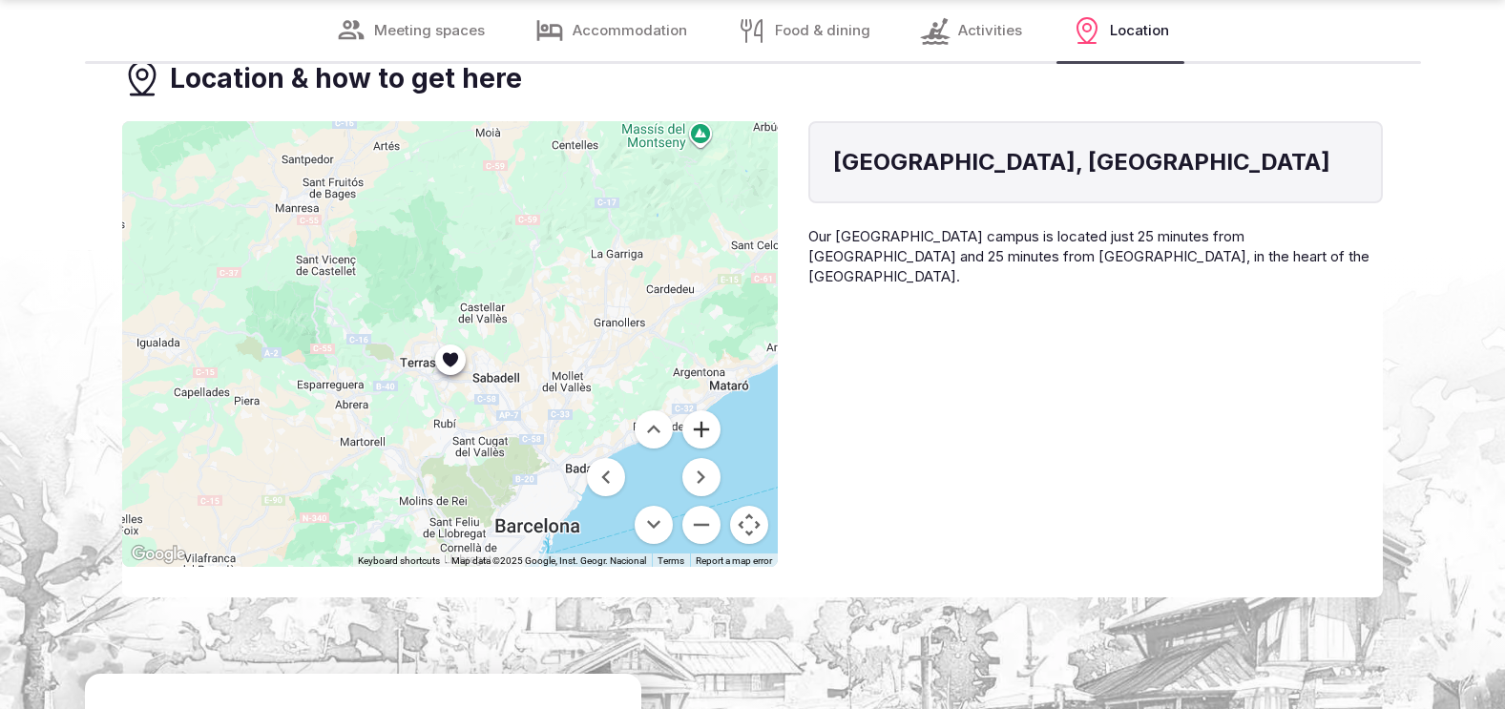
click at [709, 410] on button "Zoom in" at bounding box center [702, 429] width 38 height 38
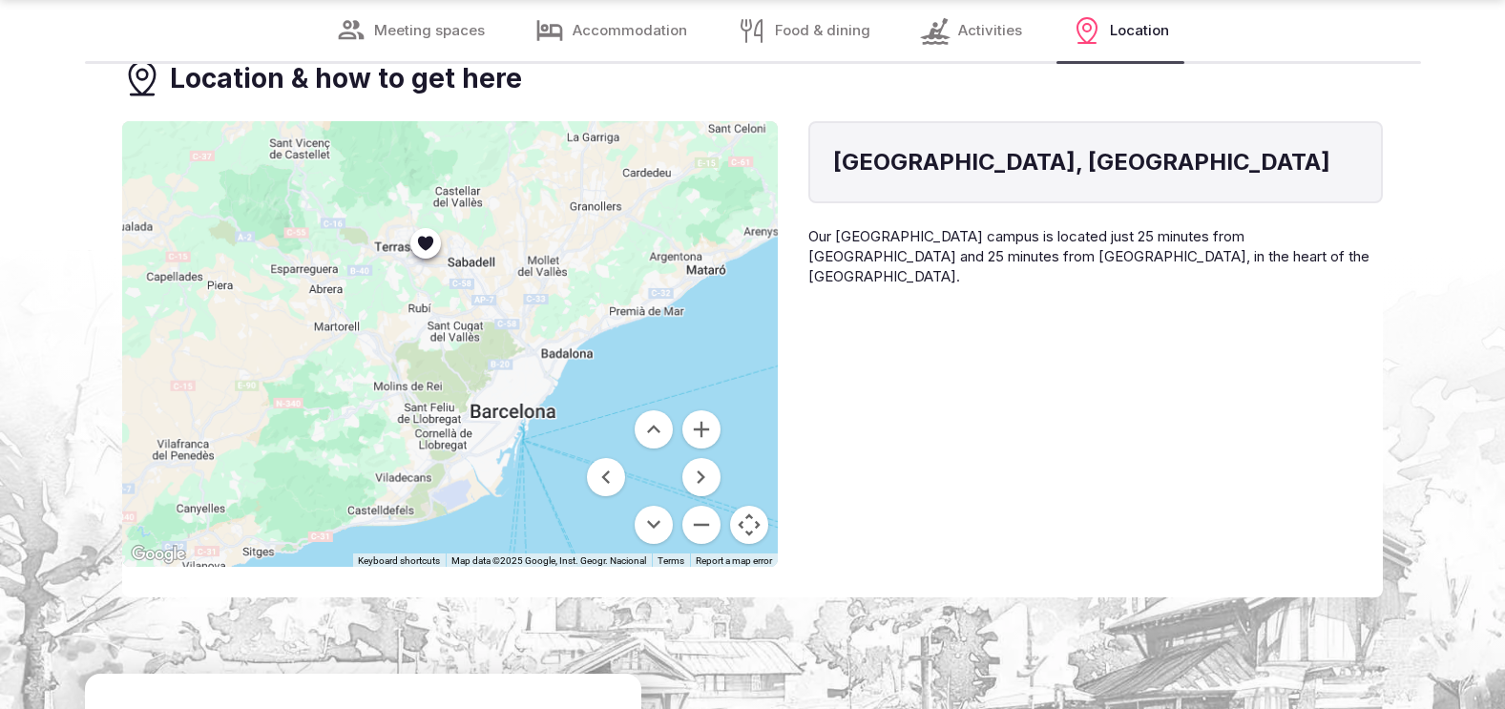
drag, startPoint x: 568, startPoint y: 372, endPoint x: 476, endPoint y: 191, distance: 203.2
click at [476, 191] on div at bounding box center [450, 344] width 656 height 446
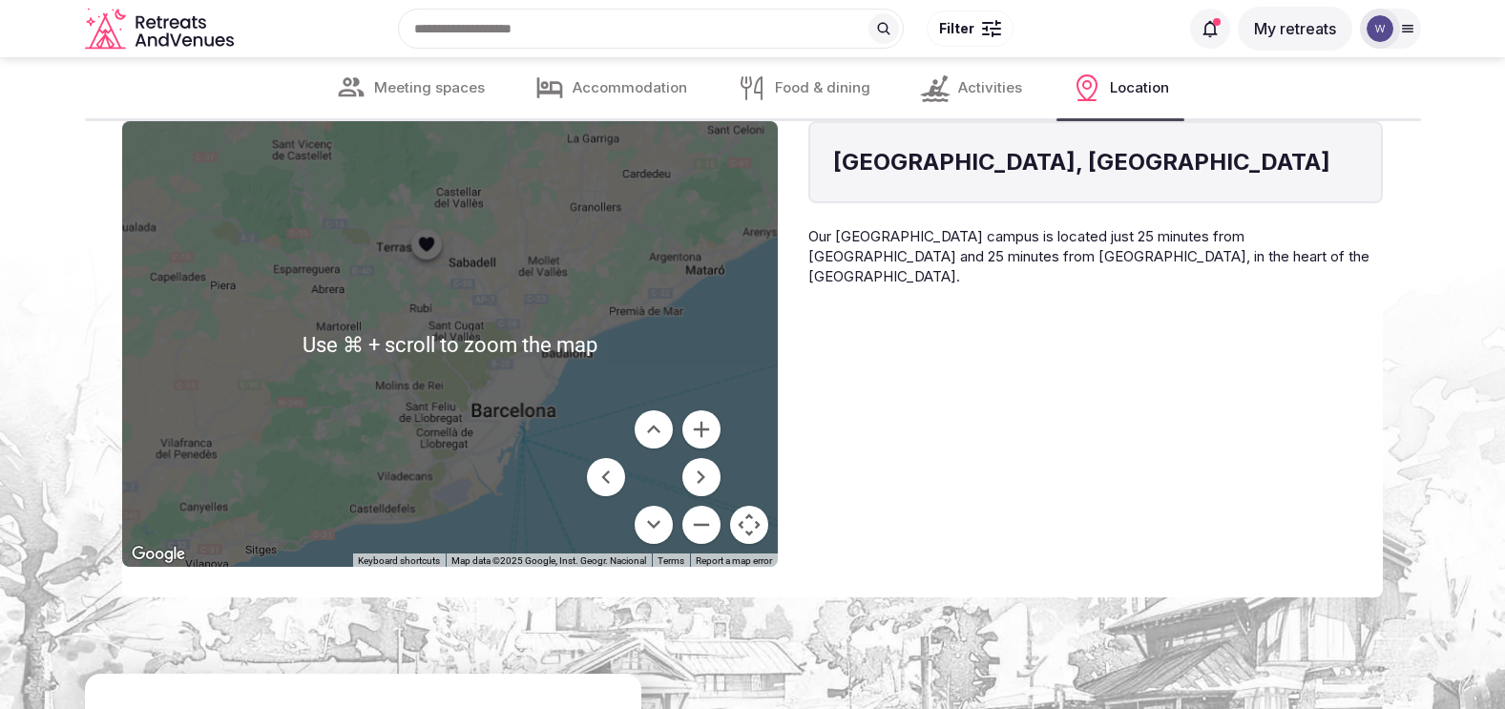
scroll to position [8315, 0]
